Goal: Information Seeking & Learning: Understand process/instructions

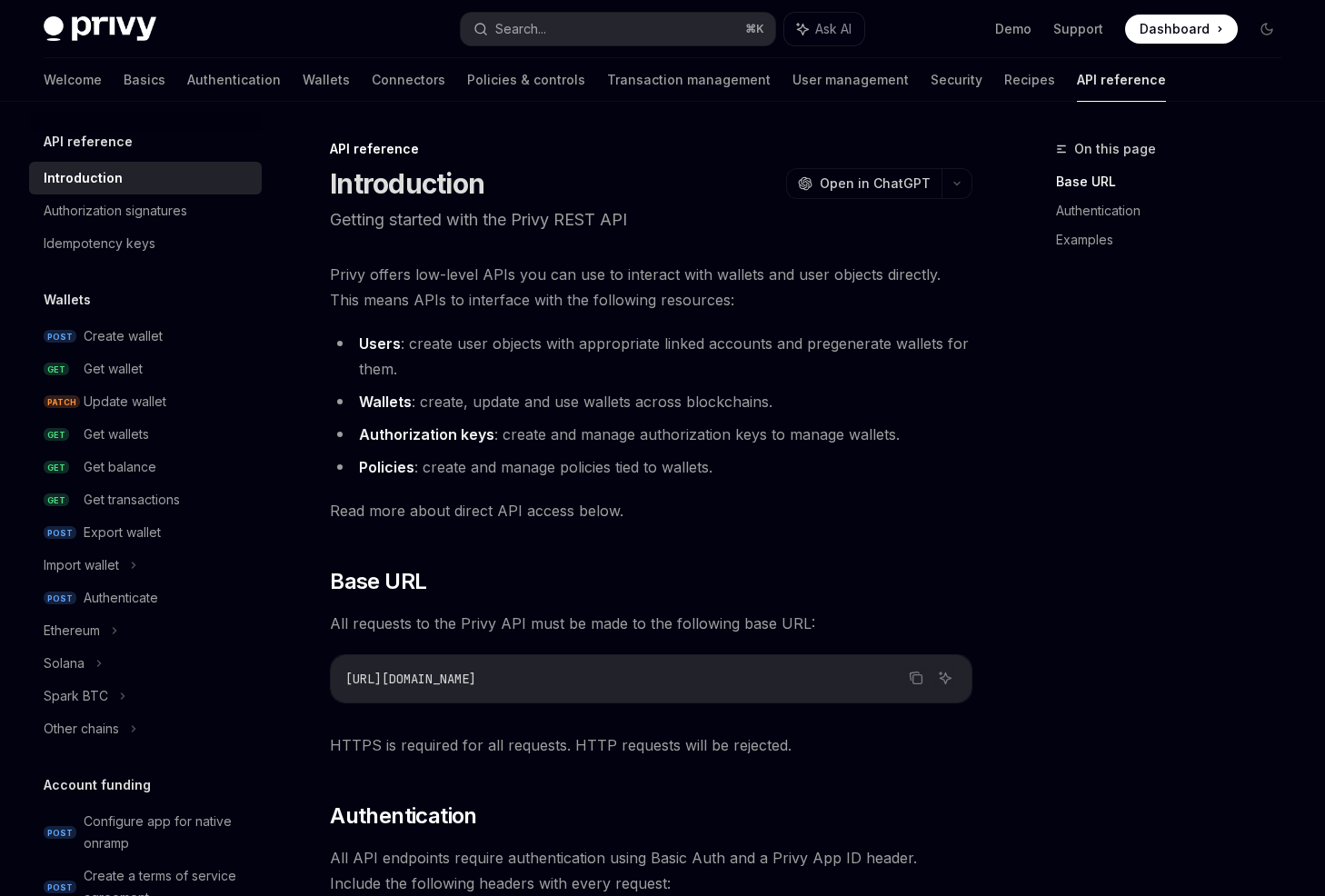
click at [129, 36] on img at bounding box center [100, 28] width 113 height 25
click at [135, 23] on img at bounding box center [100, 28] width 113 height 25
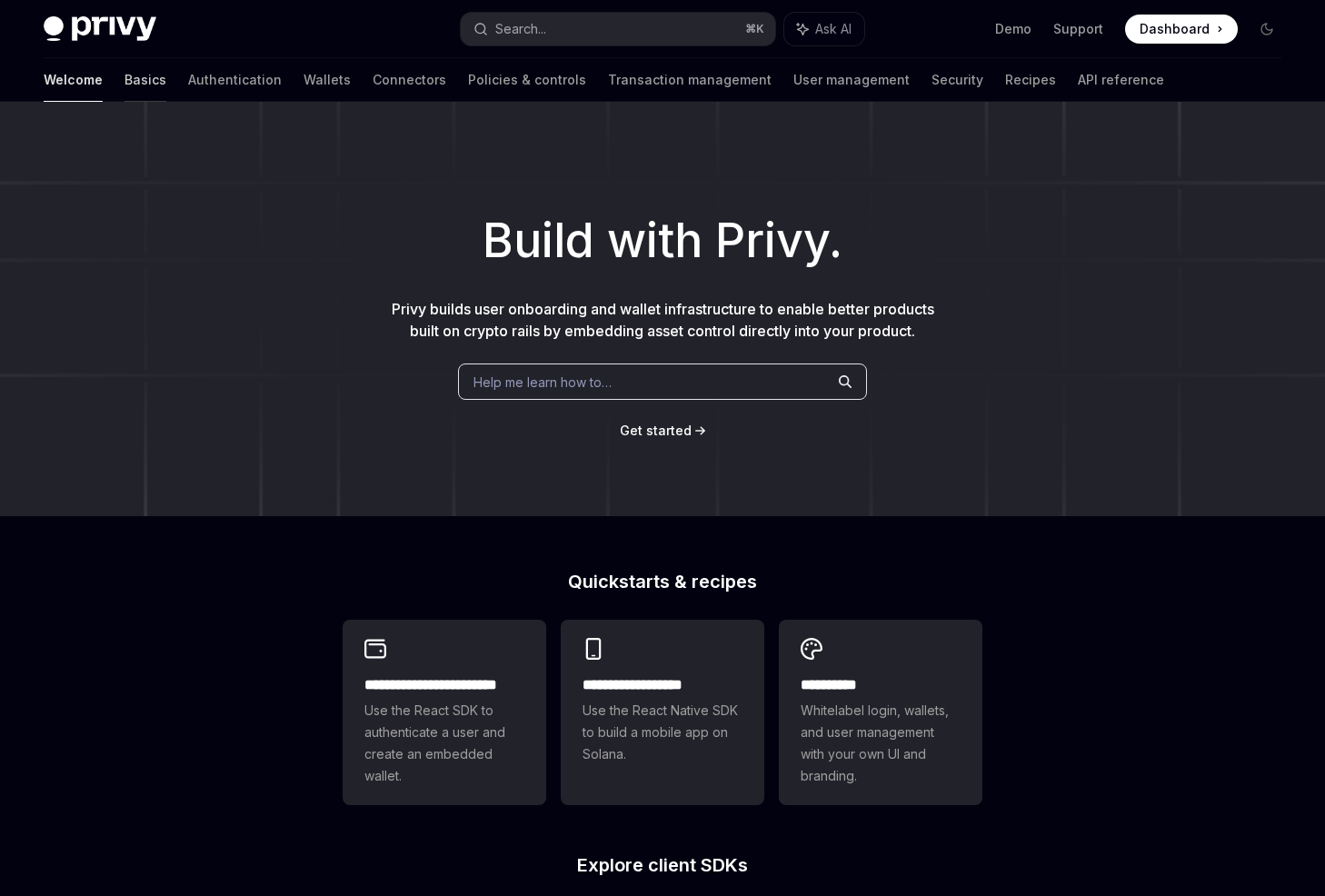
click at [125, 90] on link "Basics" at bounding box center [146, 80] width 42 height 44
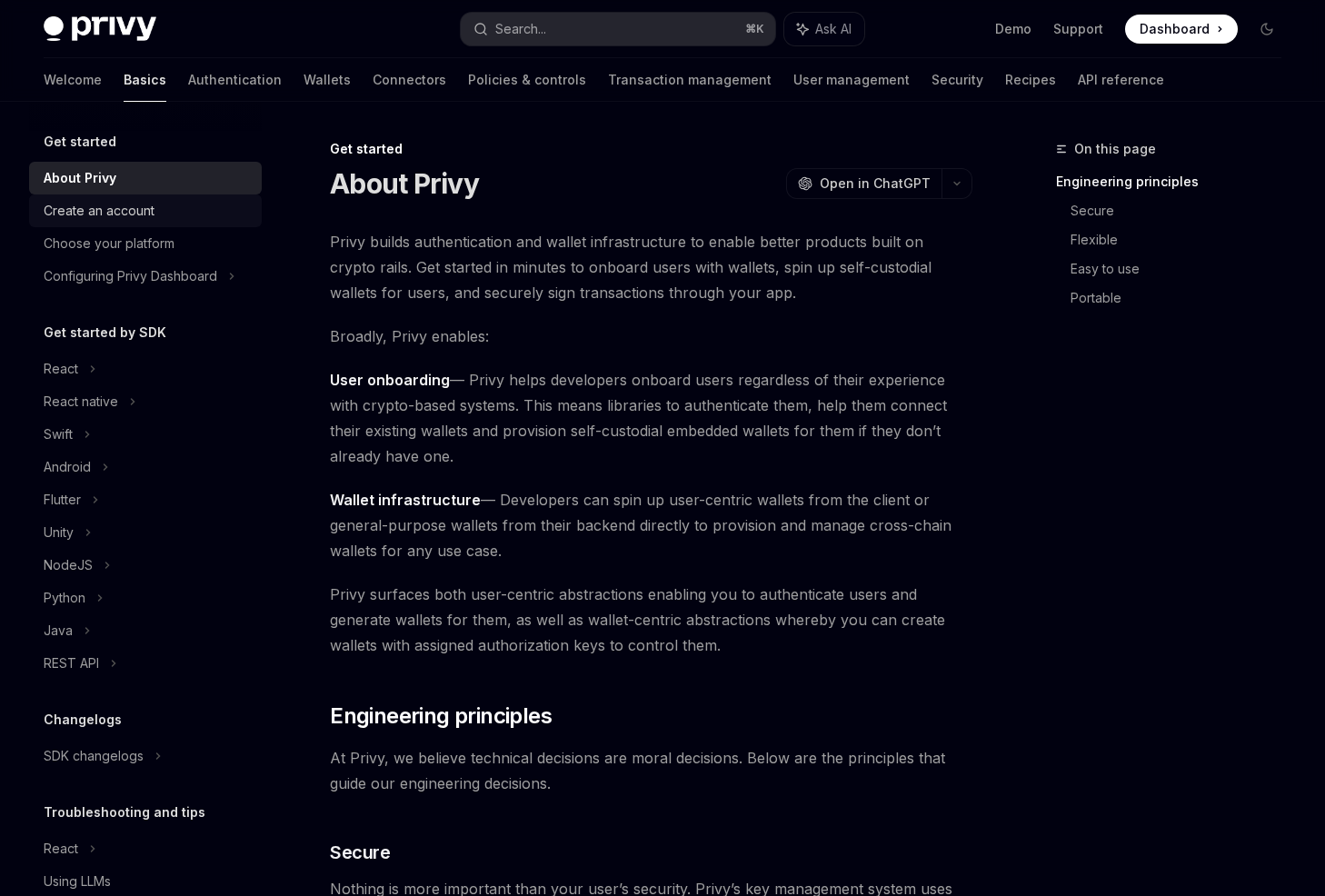
click at [107, 220] on div "Create an account" at bounding box center [99, 211] width 111 height 22
type textarea "*"
